Goal: Find specific page/section: Find specific page/section

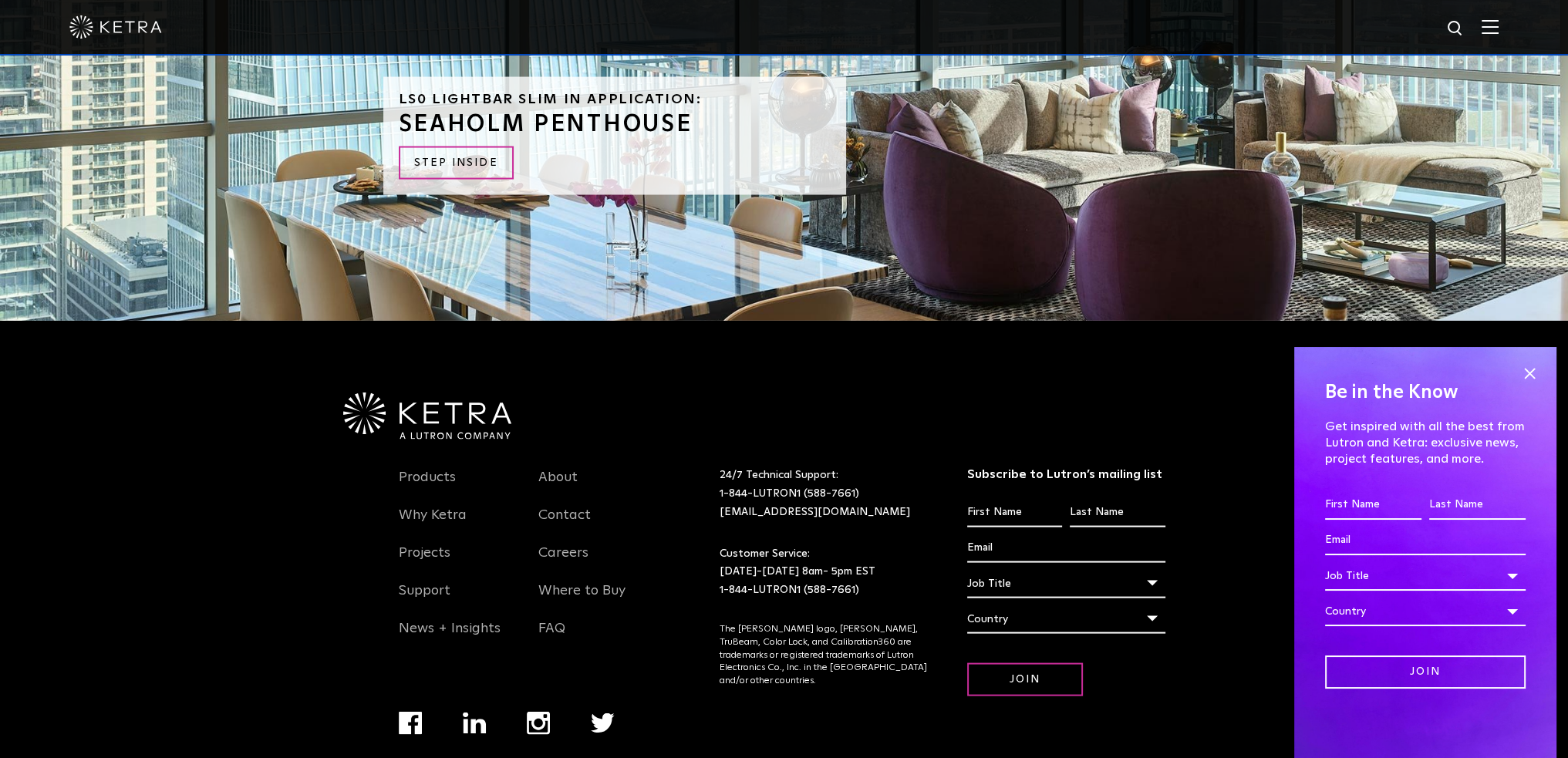
scroll to position [4043, 0]
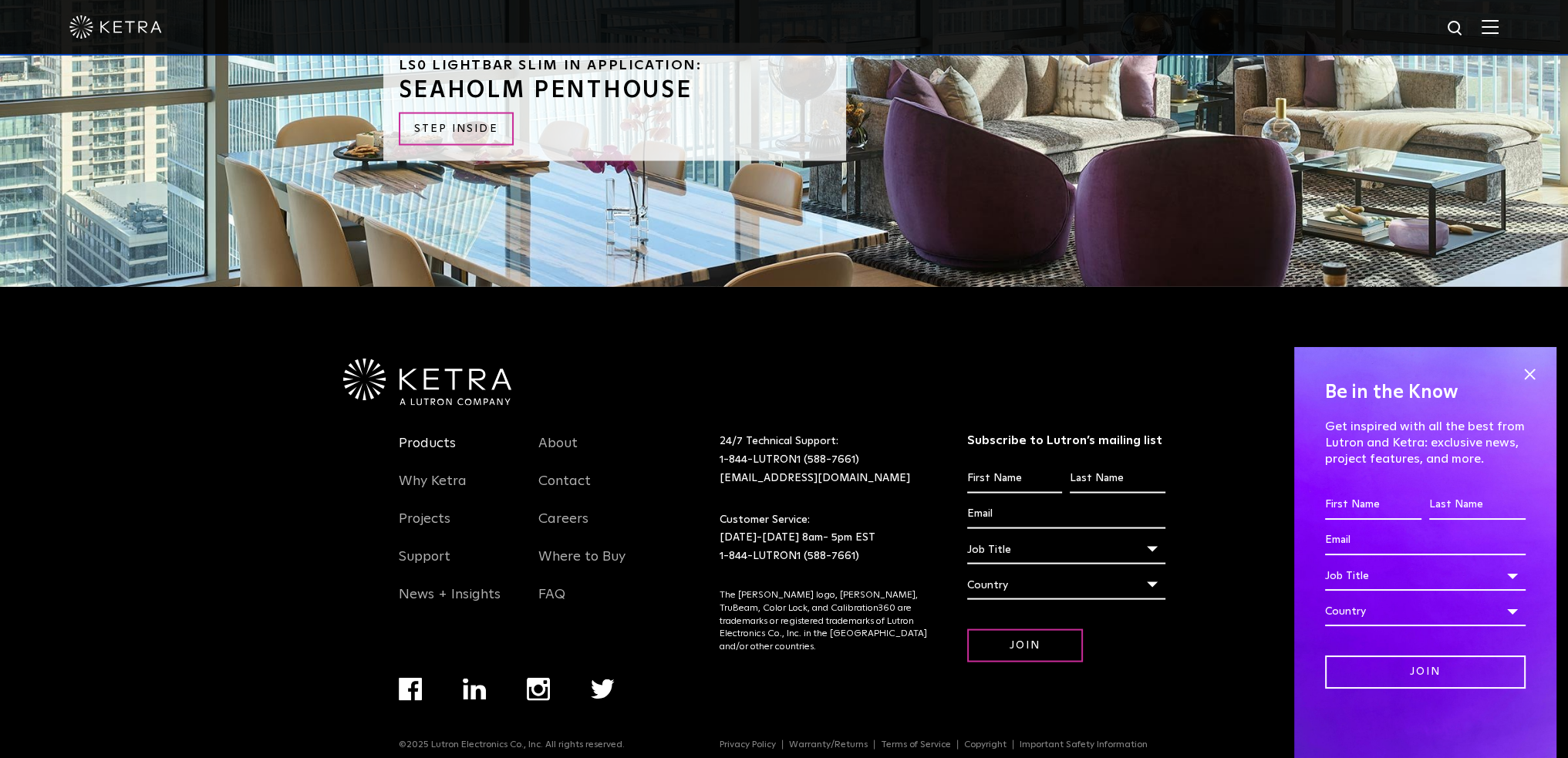
click at [426, 434] on link "Products" at bounding box center [427, 452] width 57 height 35
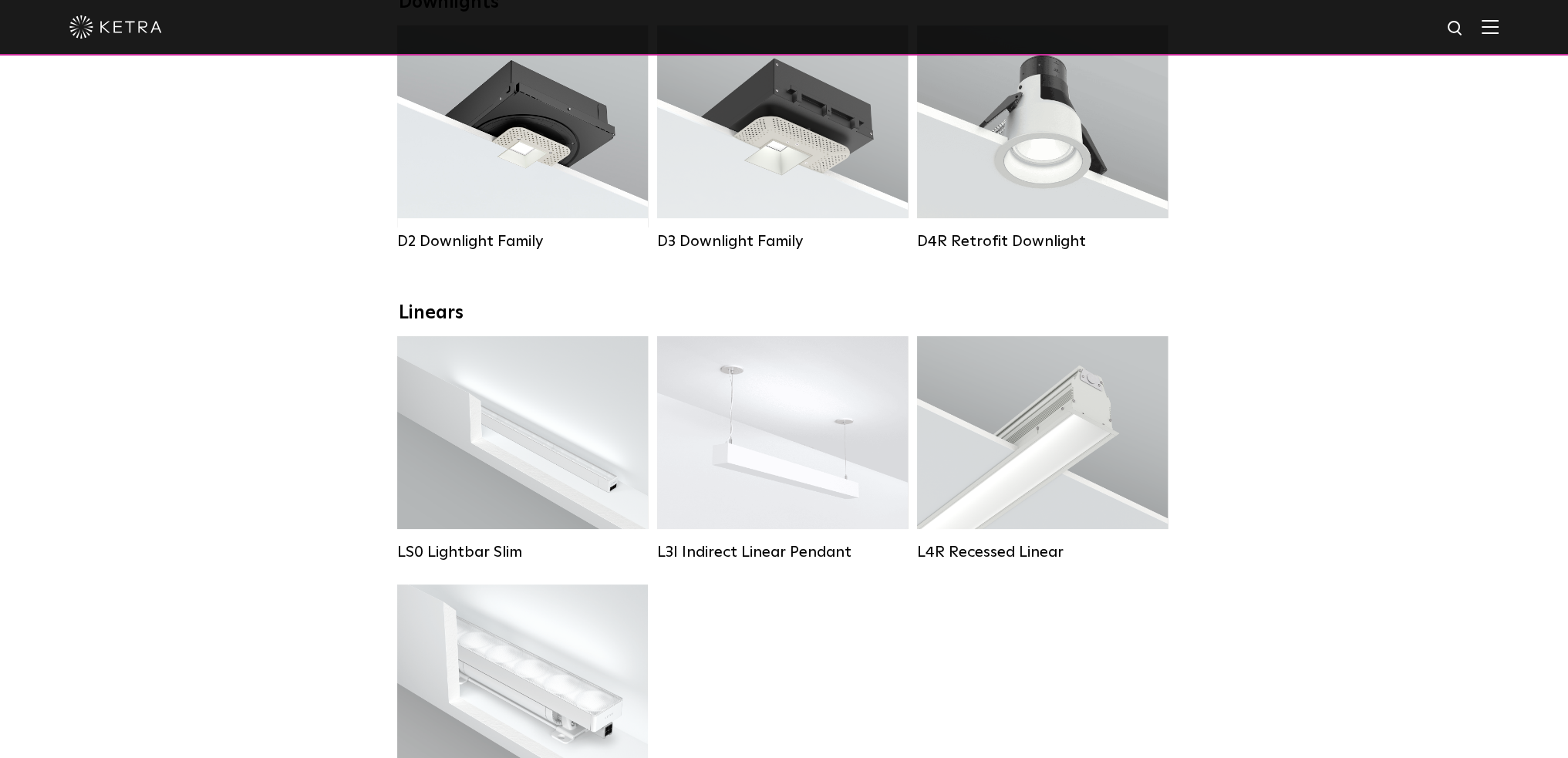
scroll to position [386, 0]
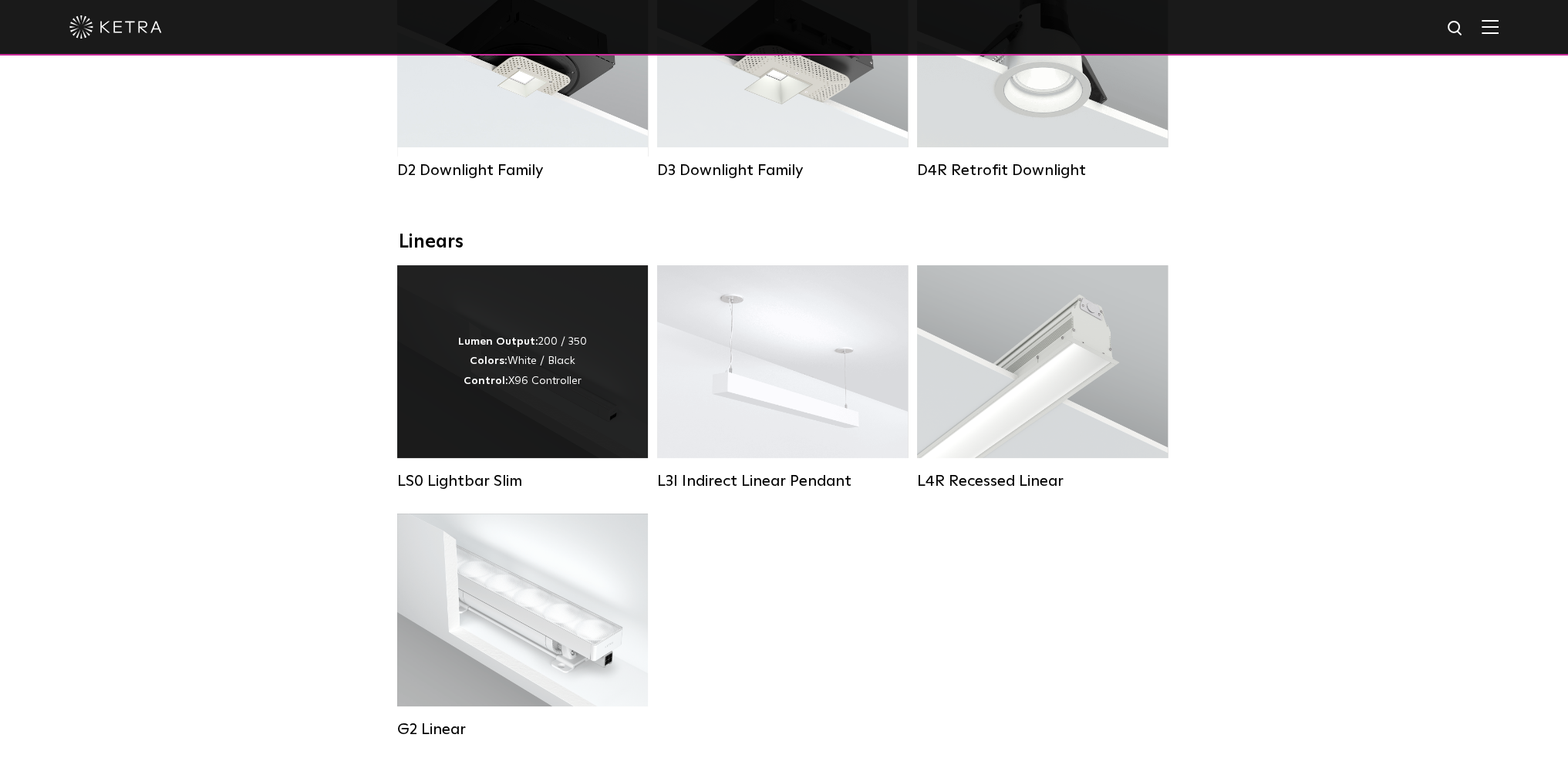
click at [463, 391] on div "Lumen Output: 200 / 350 Colors: White / Black Control: X96 Controller" at bounding box center [523, 361] width 129 height 58
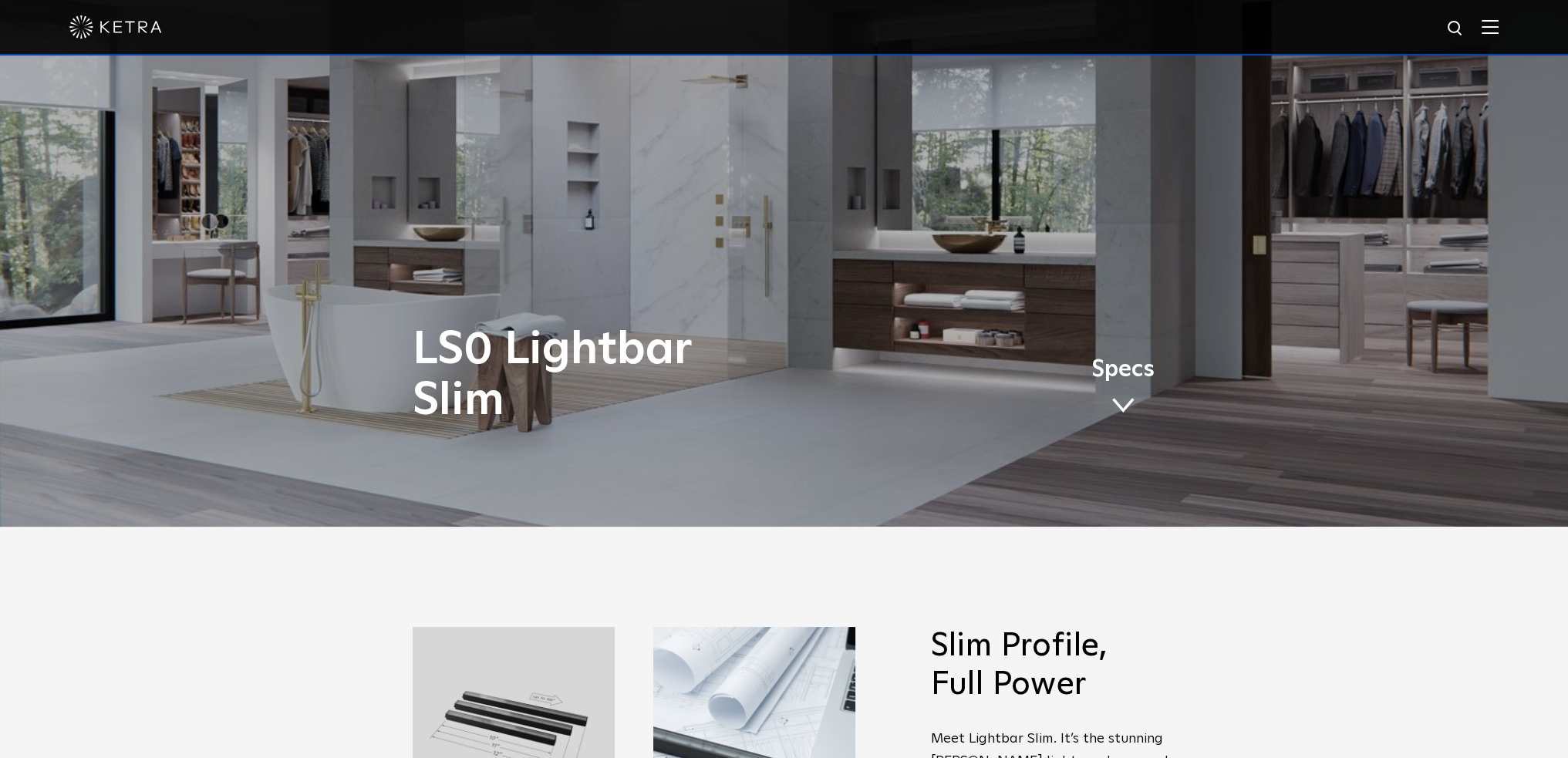
scroll to position [386, 0]
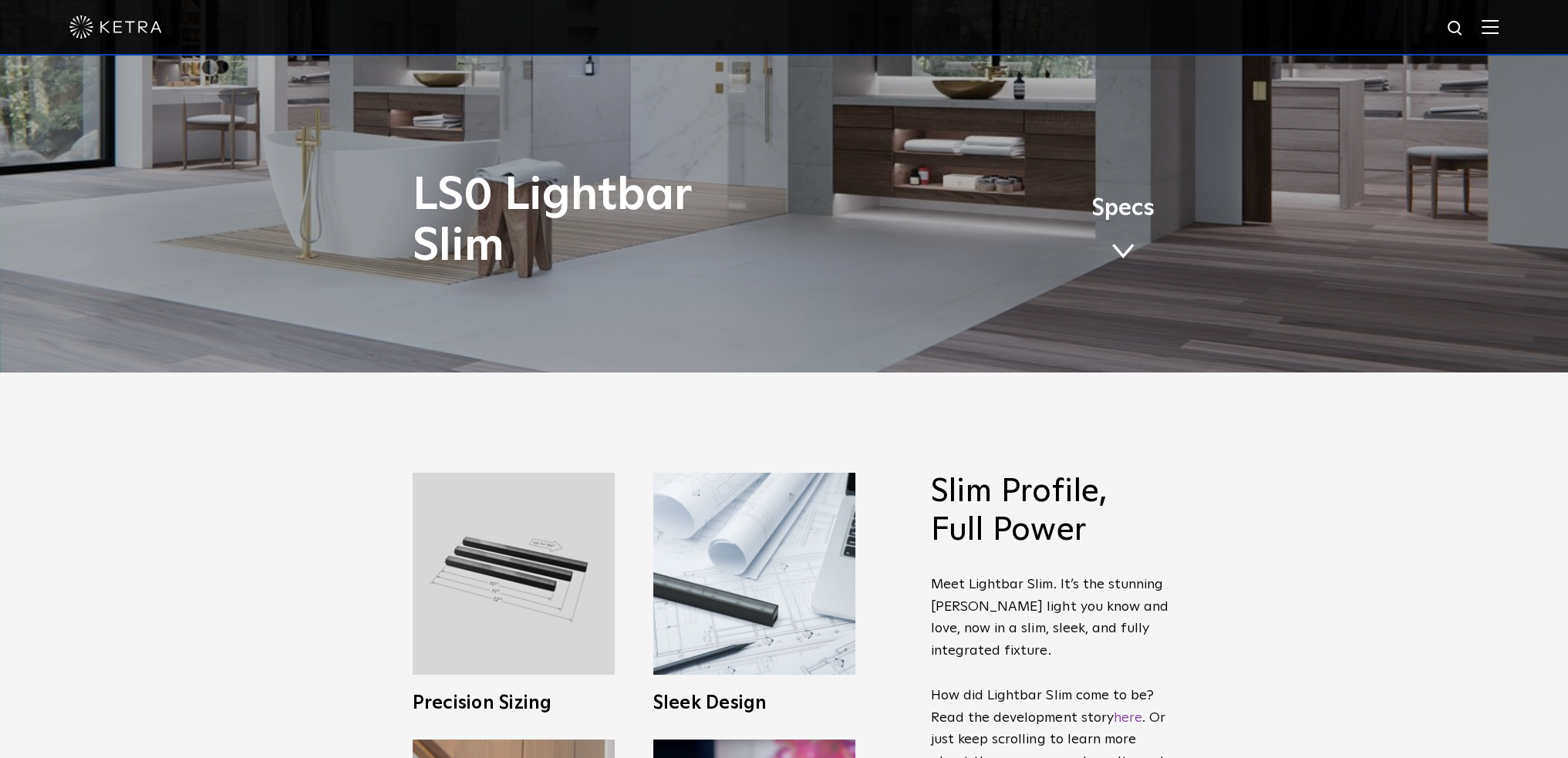
click at [1103, 217] on span "Specs" at bounding box center [1123, 209] width 63 height 22
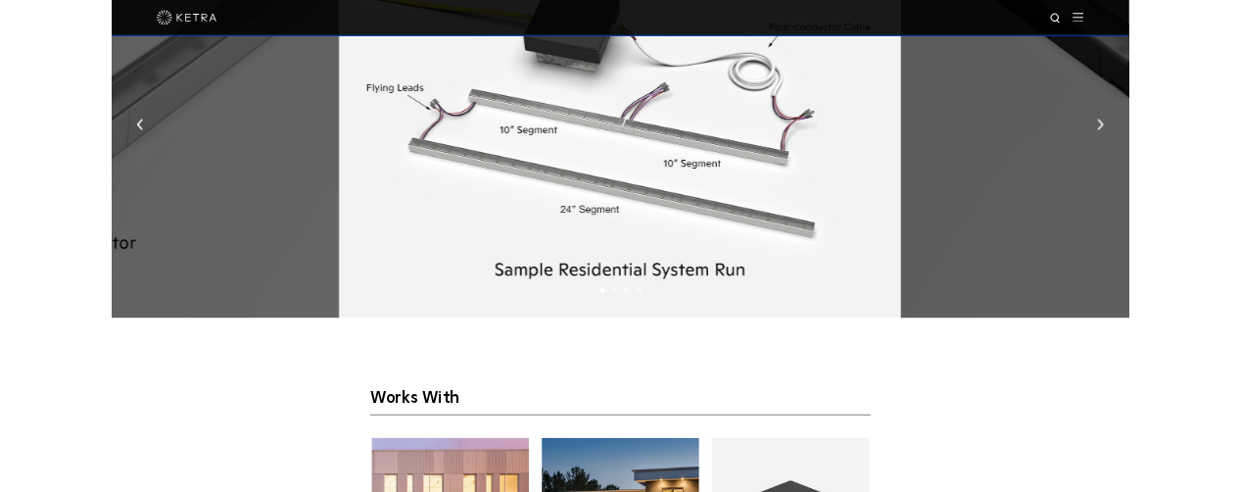
scroll to position [2096, 0]
